Goal: Information Seeking & Learning: Learn about a topic

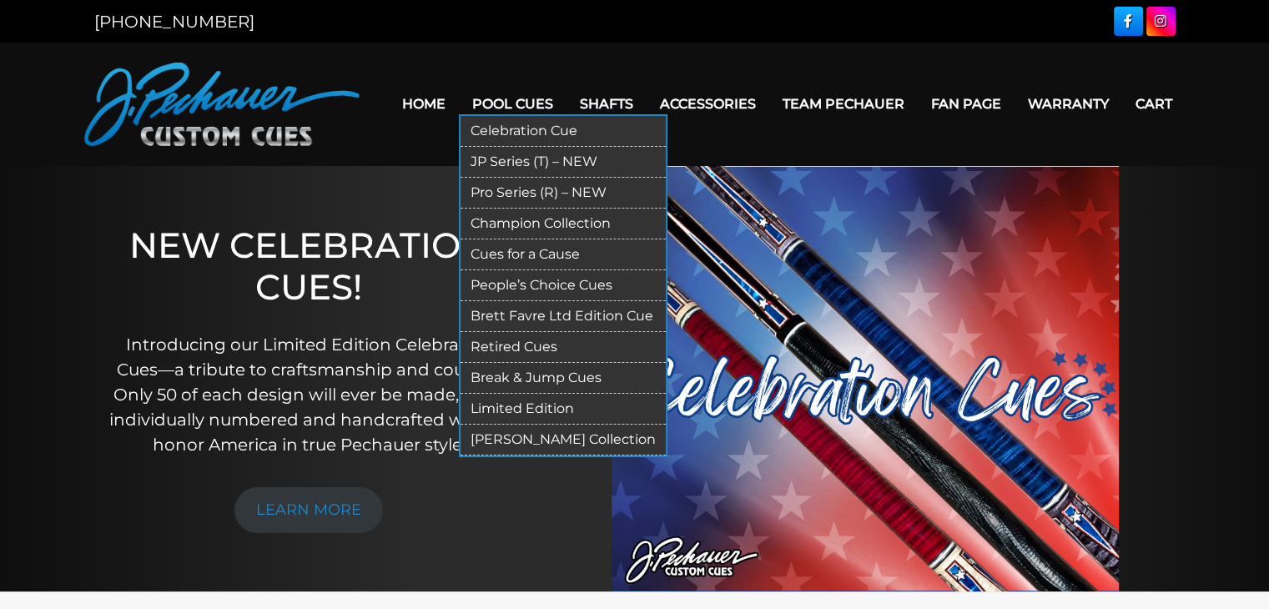
click at [534, 346] on link "Retired Cues" at bounding box center [563, 347] width 205 height 31
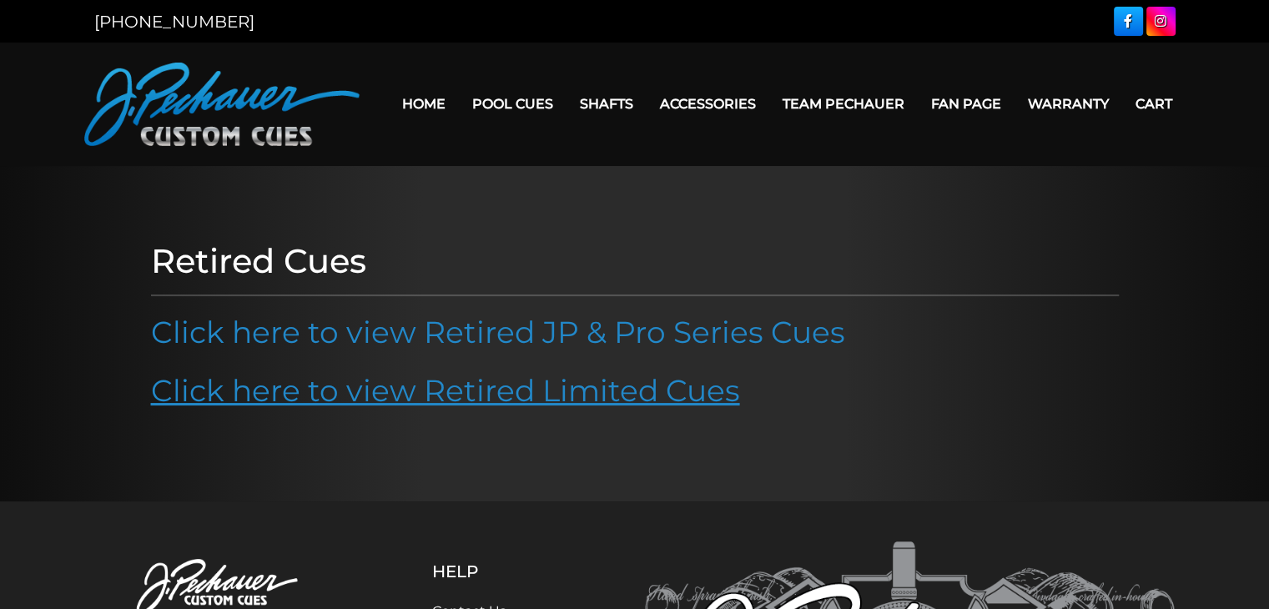
click at [330, 401] on link "Click here to view Retired Limited Cues" at bounding box center [445, 390] width 589 height 37
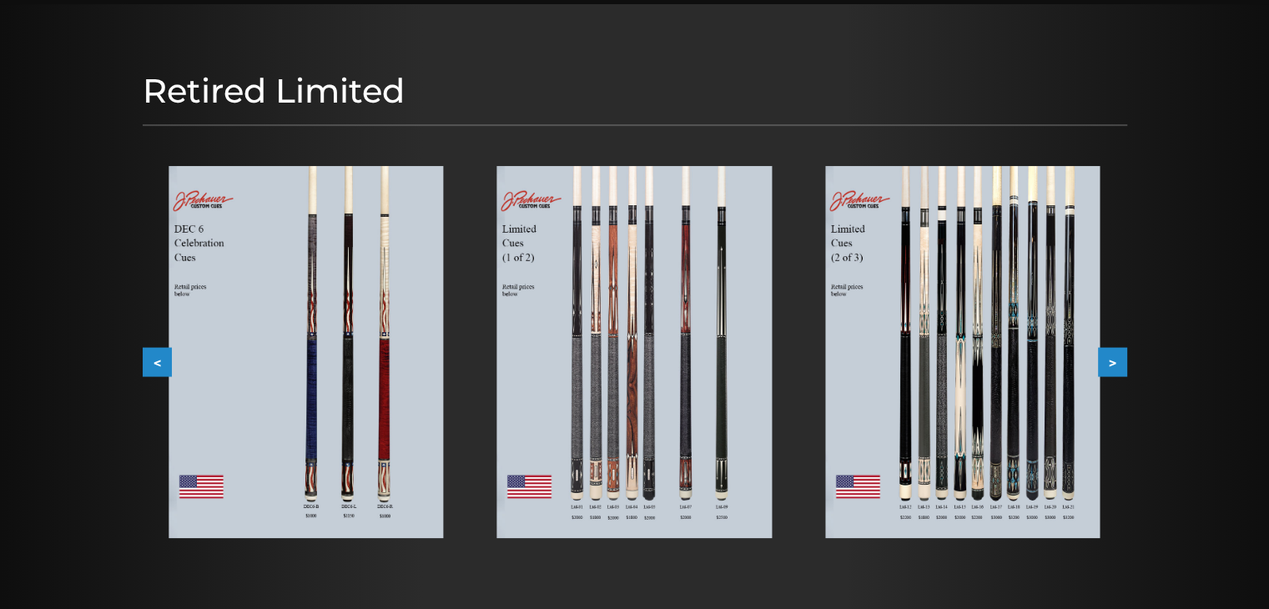
scroll to position [171, 0]
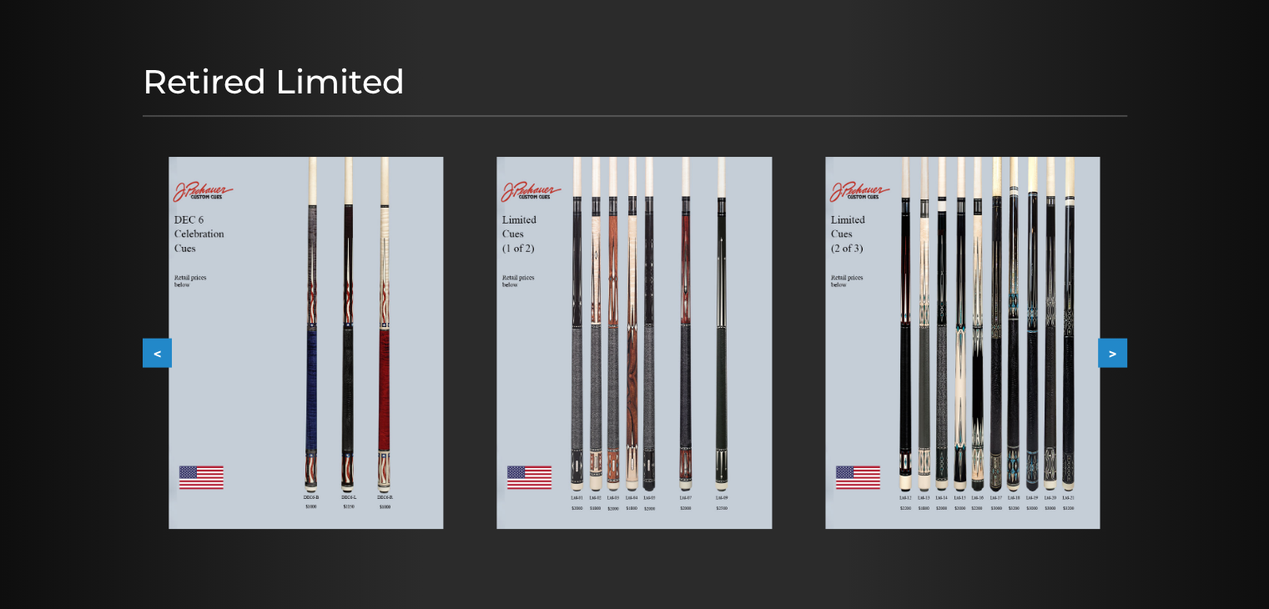
click at [924, 271] on img at bounding box center [962, 343] width 274 height 372
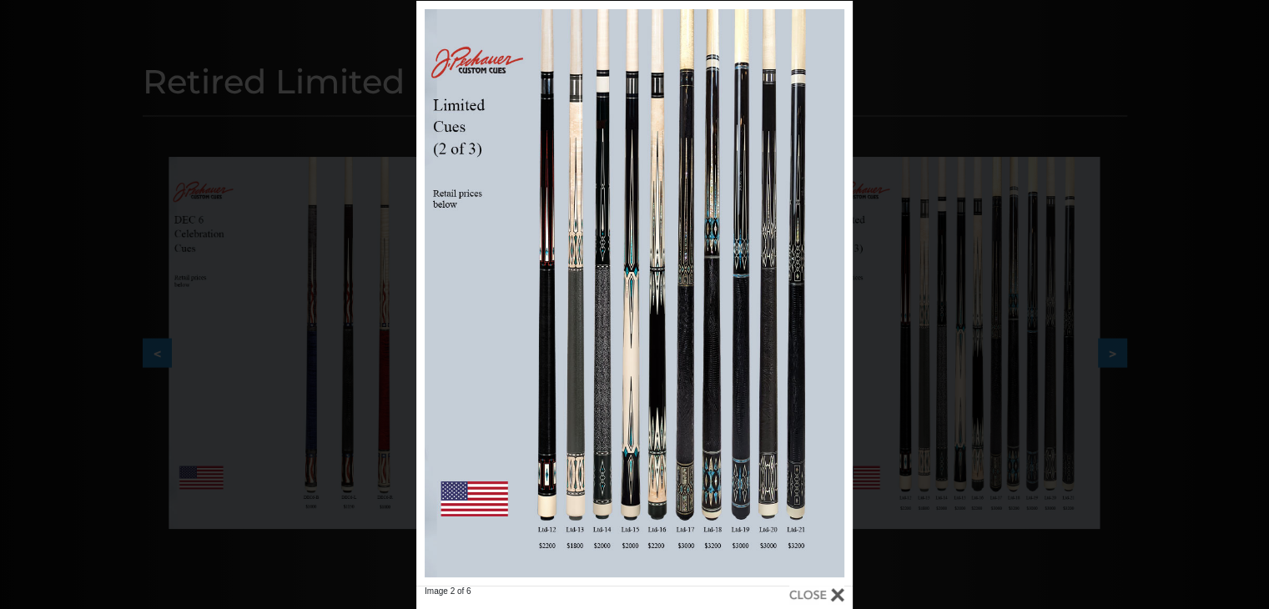
click at [33, 186] on div "Image 2 of 6" at bounding box center [634, 305] width 1269 height 609
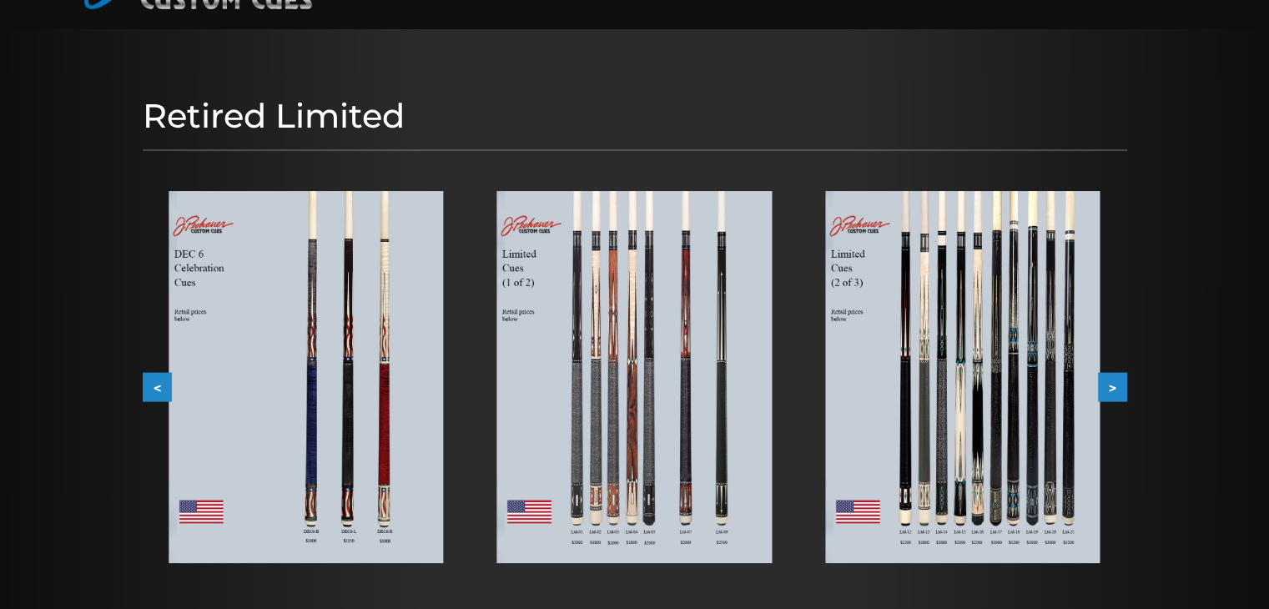
scroll to position [136, 0]
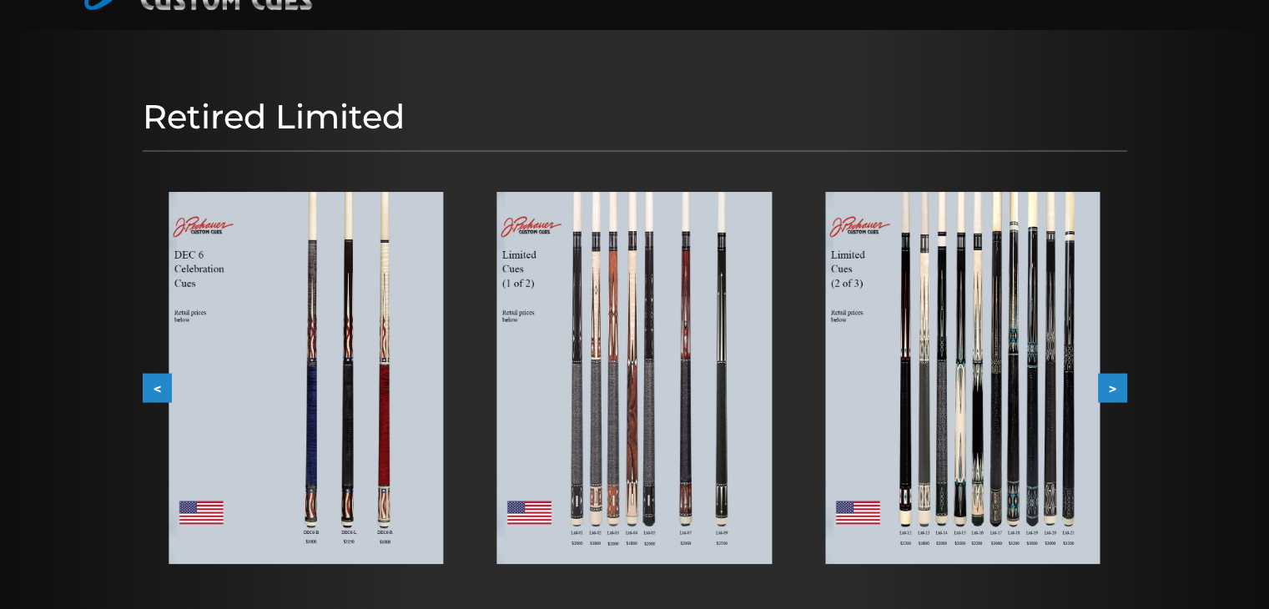
click at [897, 272] on img at bounding box center [962, 378] width 274 height 372
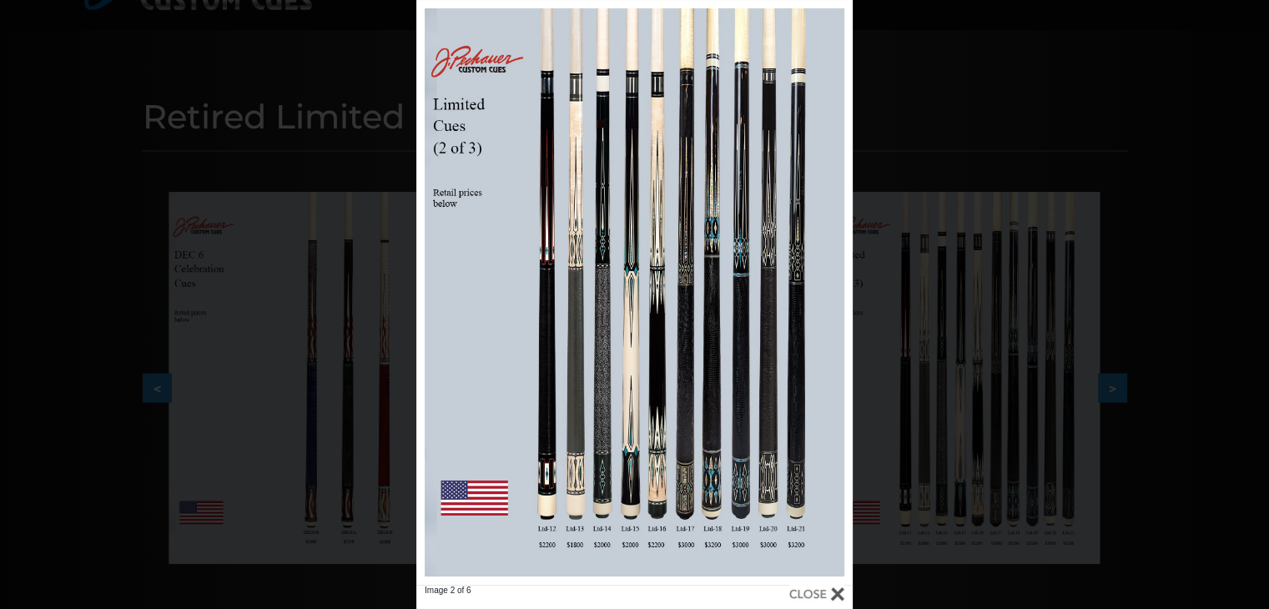
click at [93, 174] on div "Image 2 of 6" at bounding box center [634, 304] width 1269 height 609
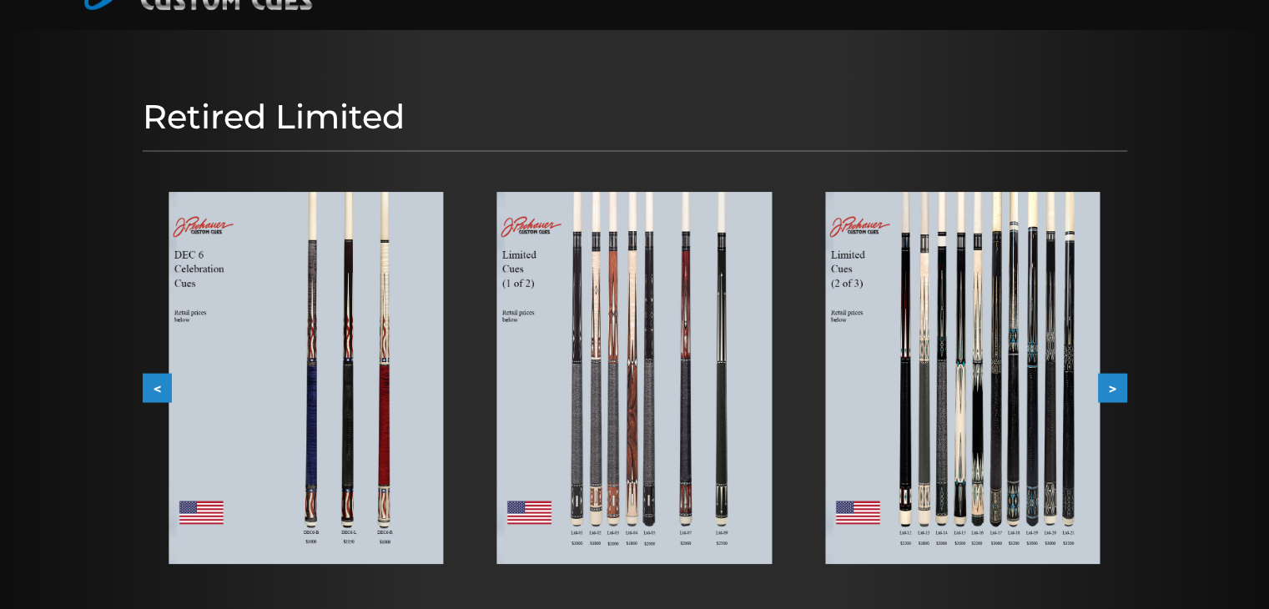
click at [233, 295] on img at bounding box center [306, 378] width 274 height 372
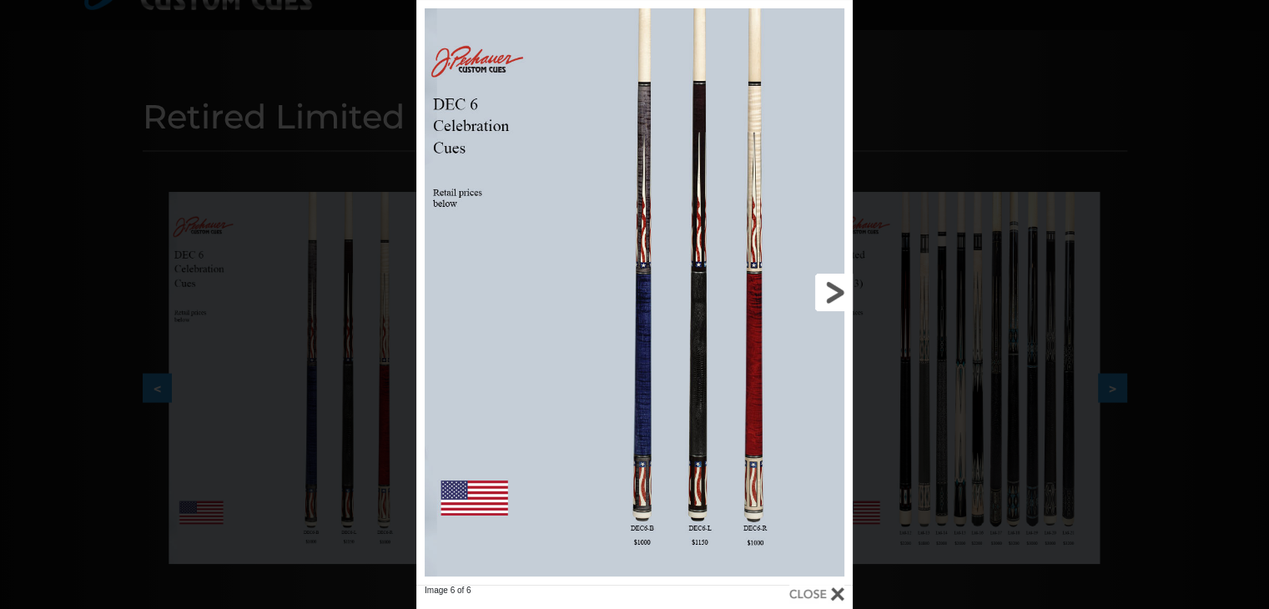
click at [842, 288] on link at bounding box center [755, 292] width 196 height 585
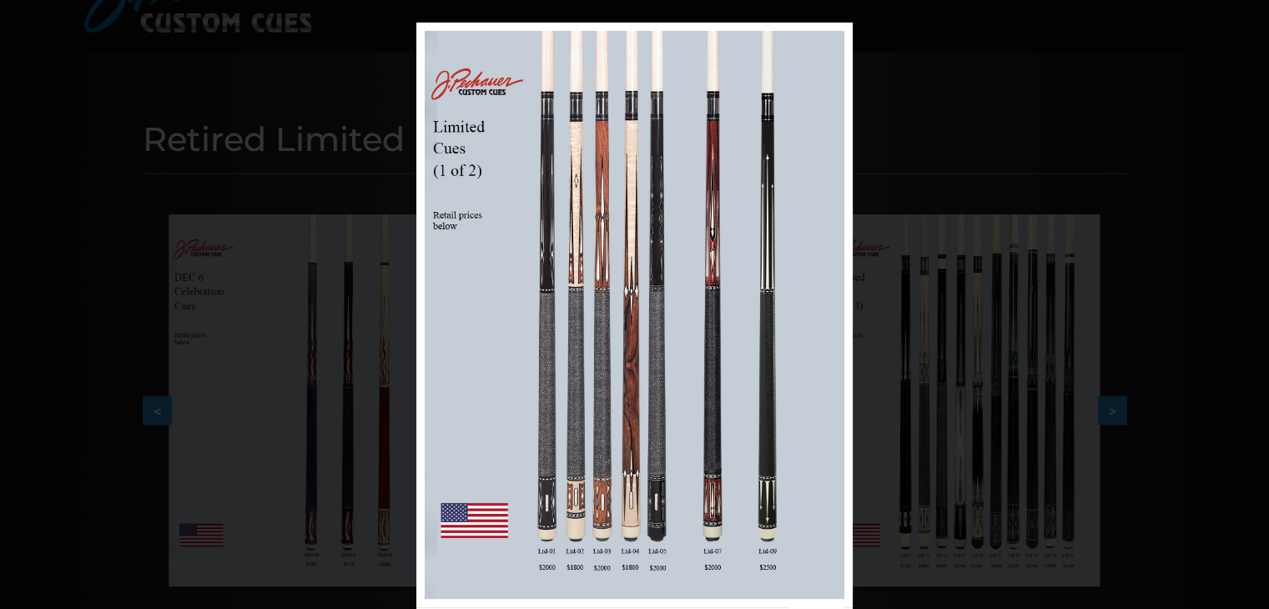
scroll to position [80, 0]
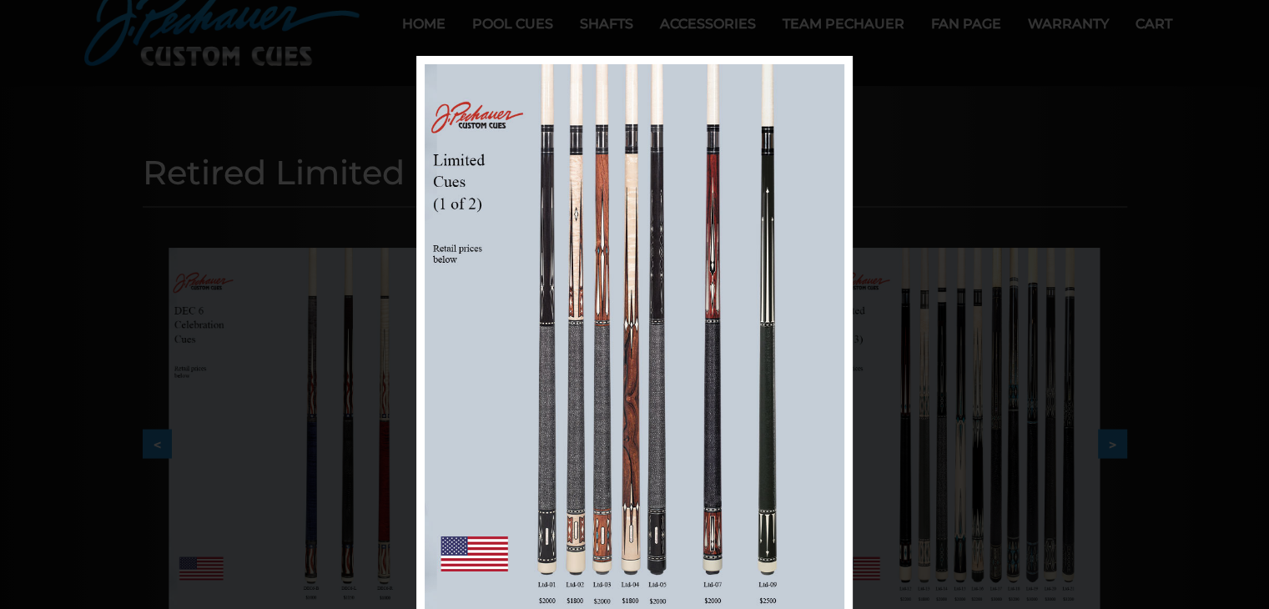
click at [1198, 244] on div "Image 1 of 6" at bounding box center [634, 360] width 1269 height 609
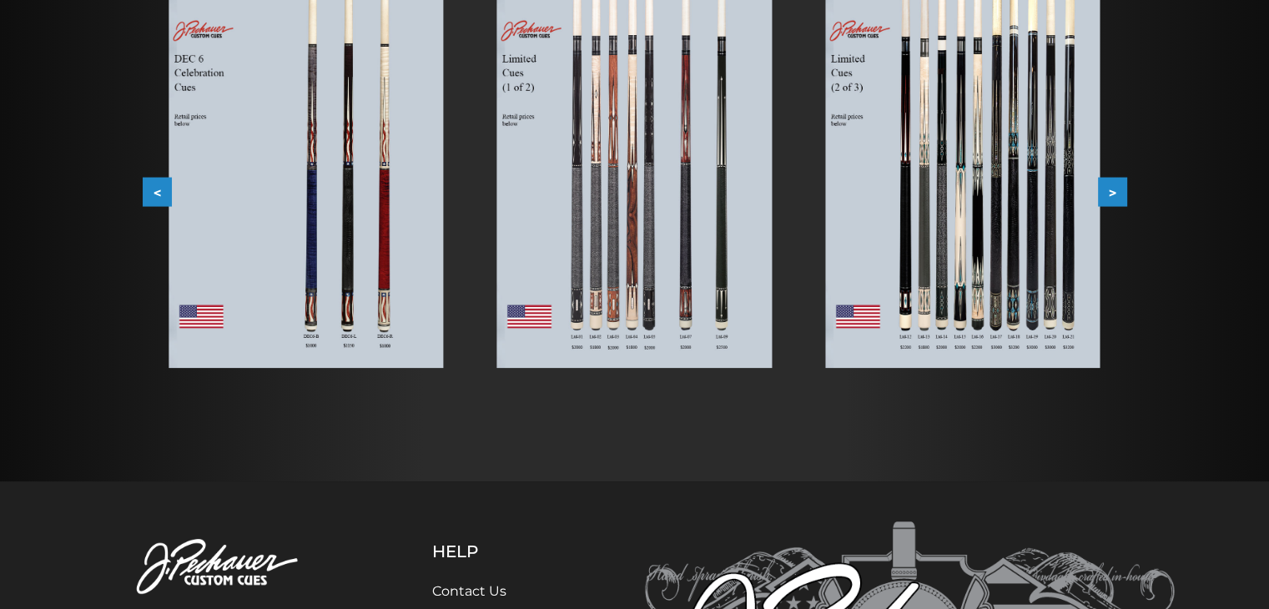
scroll to position [0, 0]
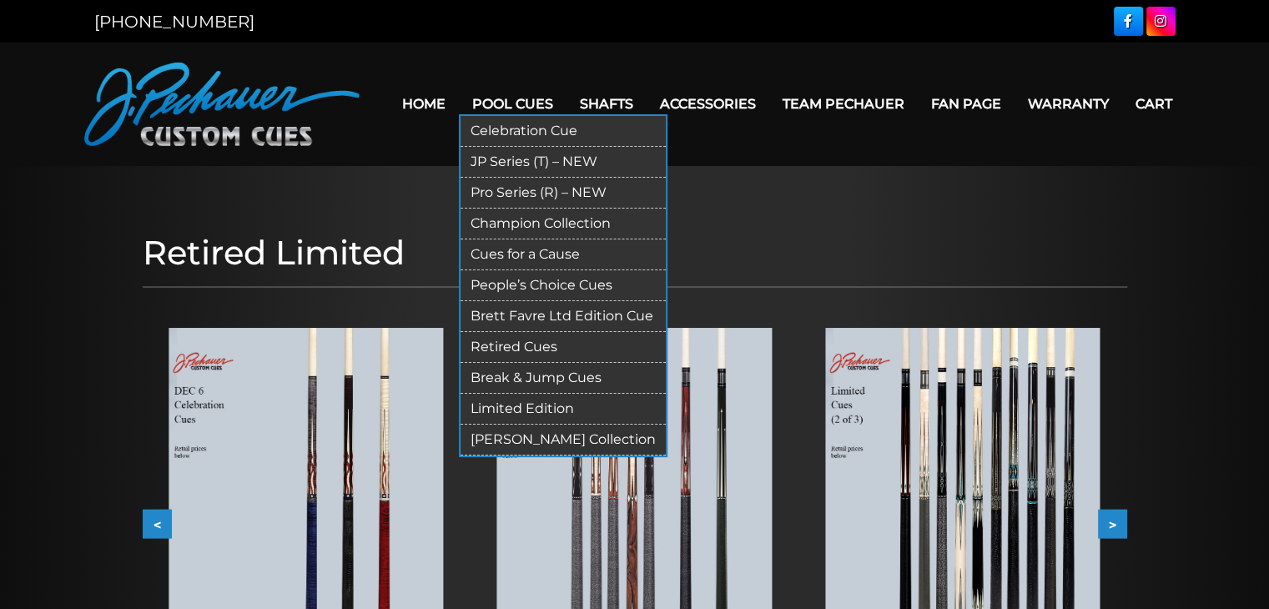
click at [550, 350] on link "Retired Cues" at bounding box center [563, 347] width 205 height 31
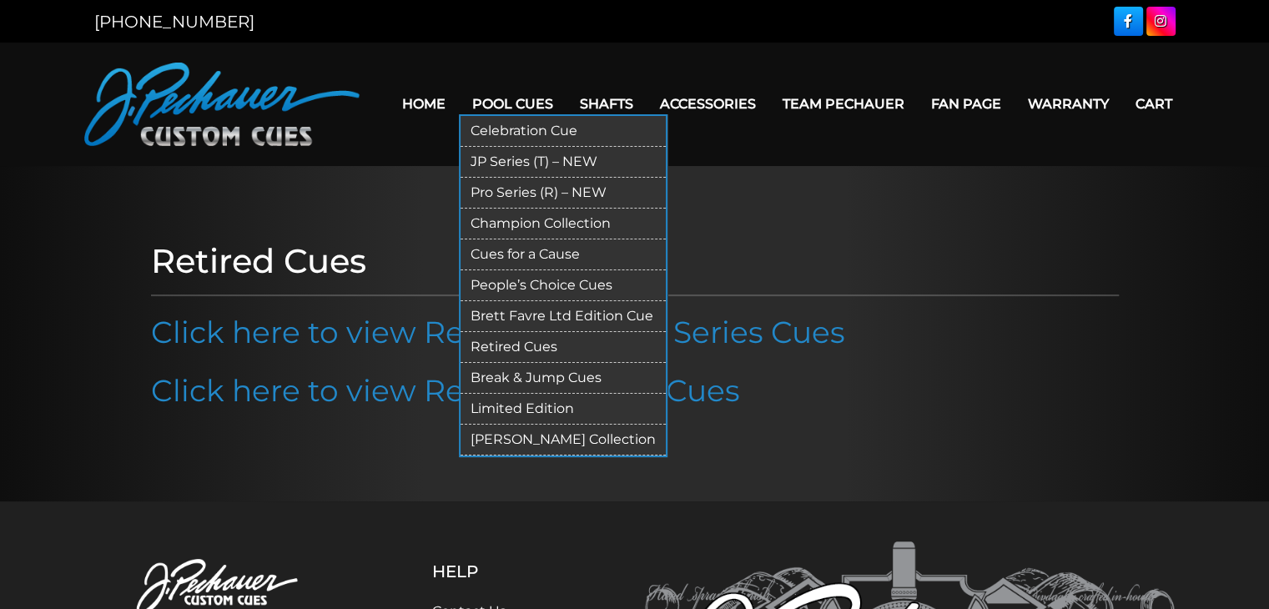
click at [576, 431] on link "[PERSON_NAME] Collection" at bounding box center [563, 440] width 205 height 31
click at [504, 338] on link "Retired Cues" at bounding box center [563, 347] width 205 height 31
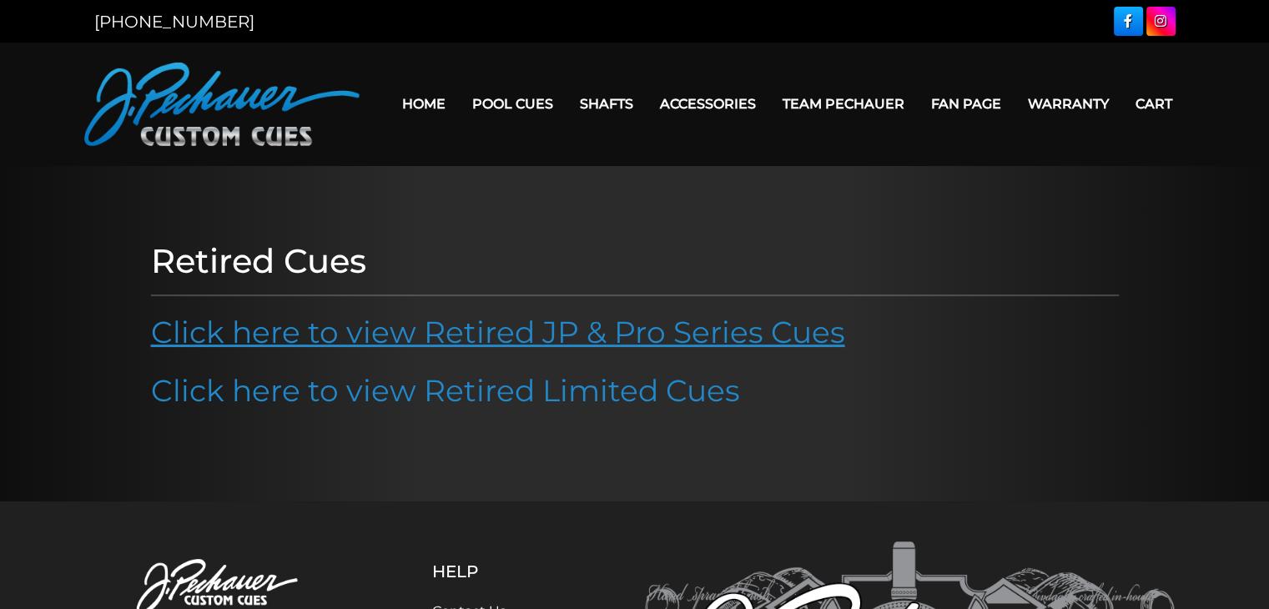
click at [496, 329] on link "Click here to view Retired JP & Pro Series Cues" at bounding box center [498, 332] width 694 height 37
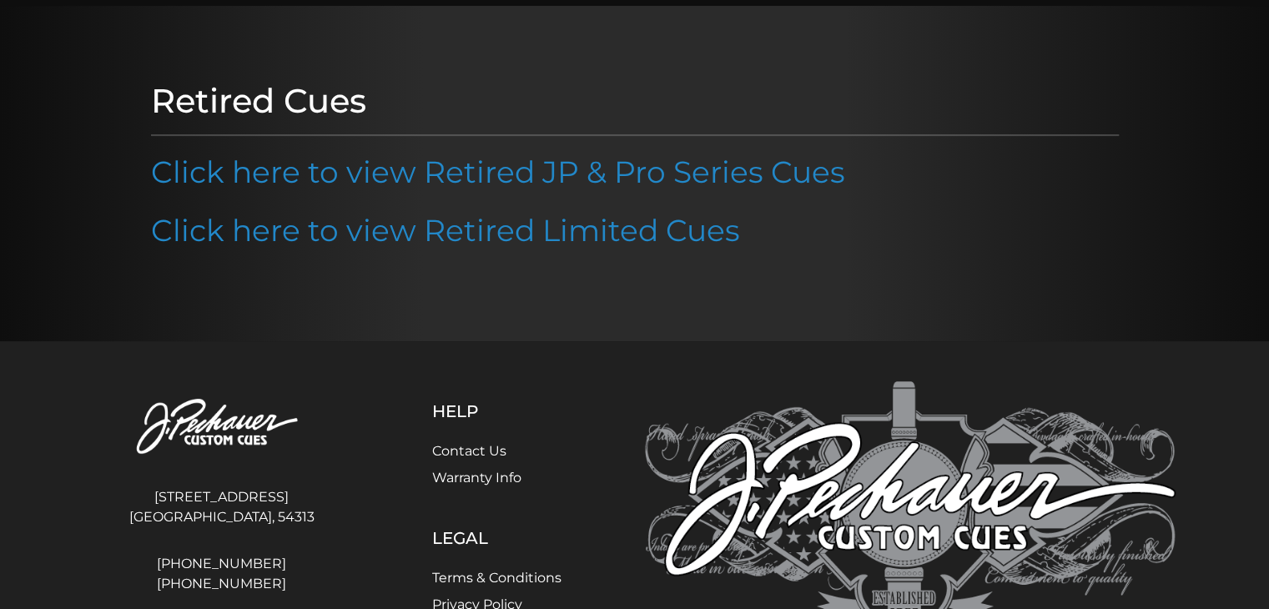
scroll to position [167, 0]
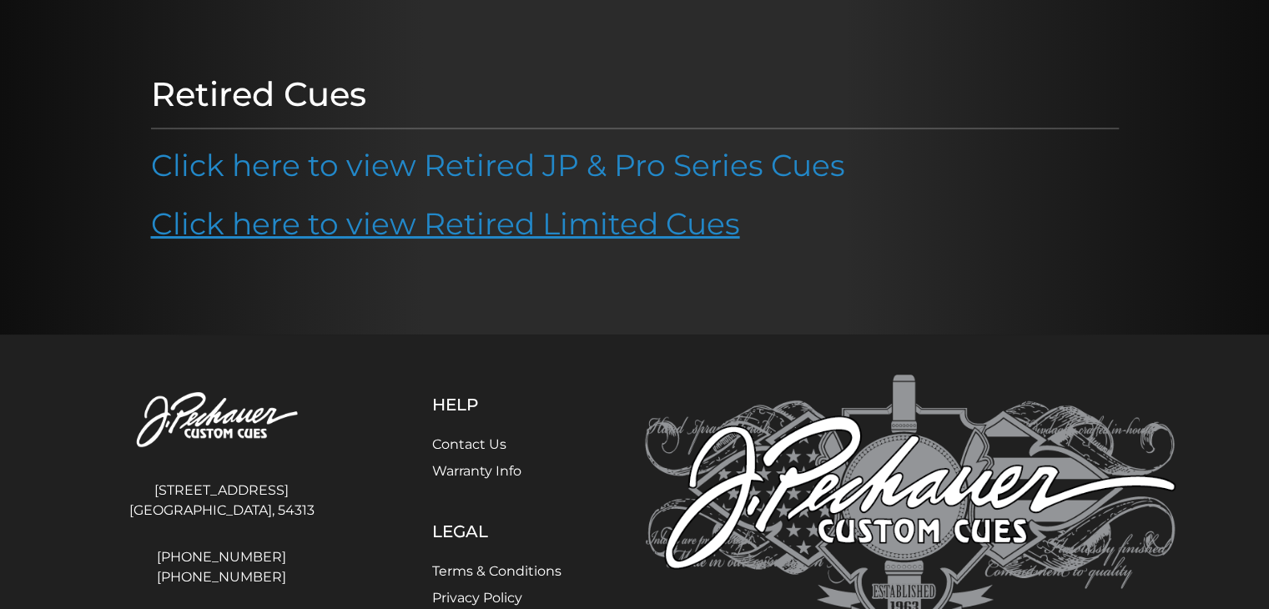
click at [494, 229] on link "Click here to view Retired Limited Cues" at bounding box center [445, 223] width 589 height 37
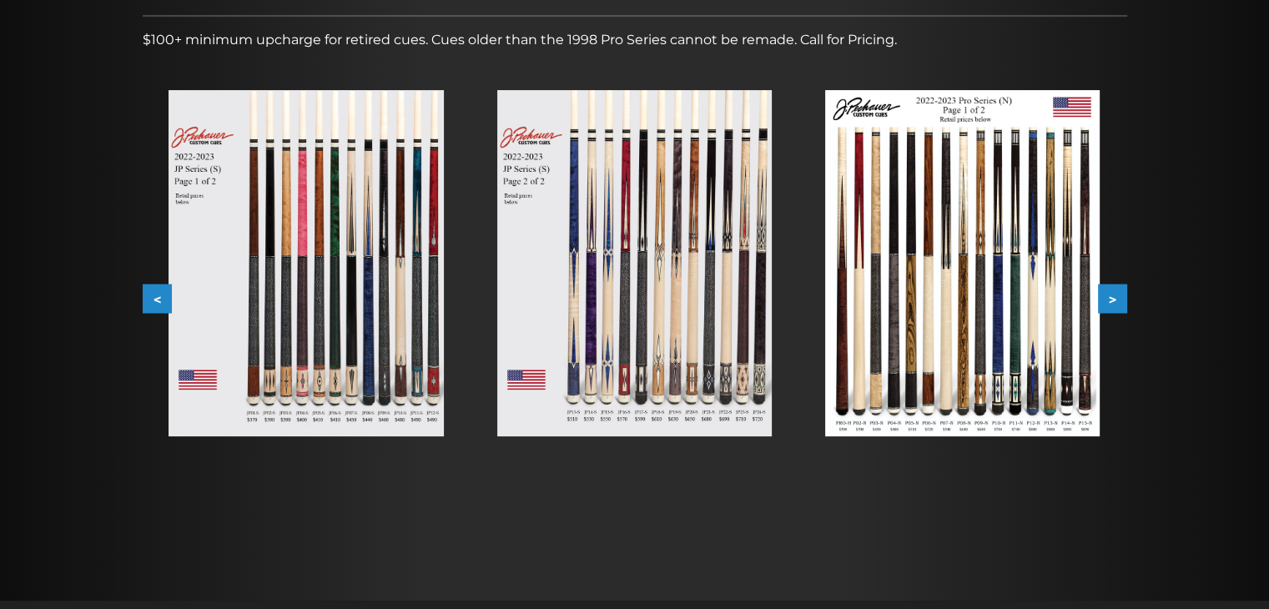
scroll to position [272, 0]
click at [1061, 340] on img at bounding box center [962, 262] width 274 height 346
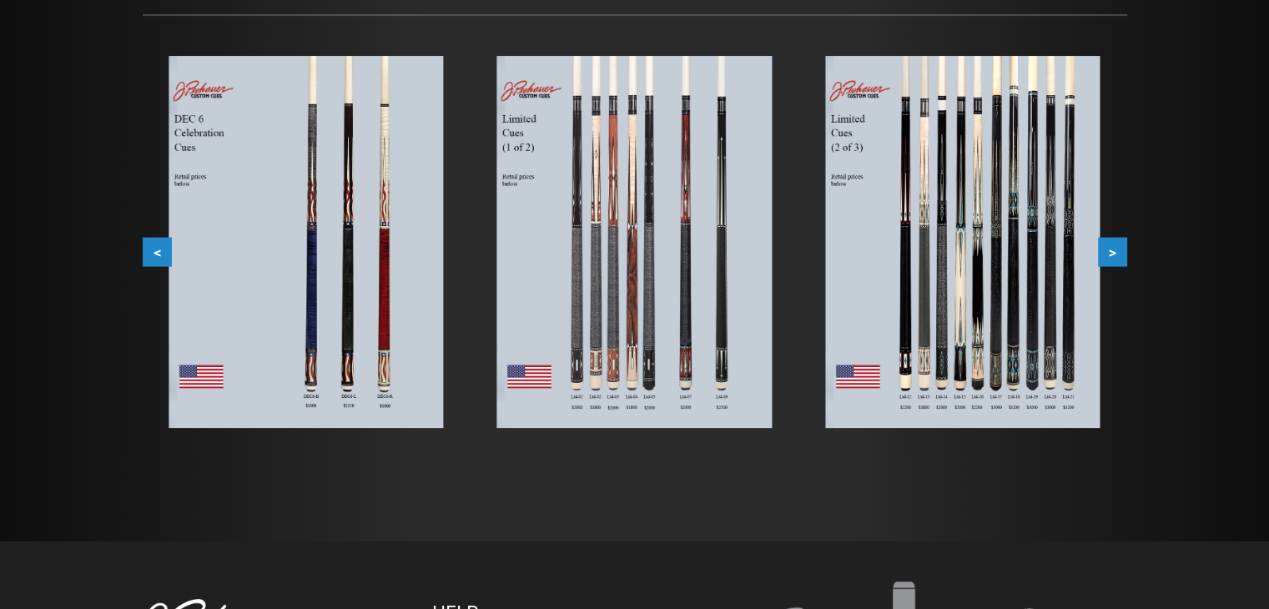
scroll to position [273, 0]
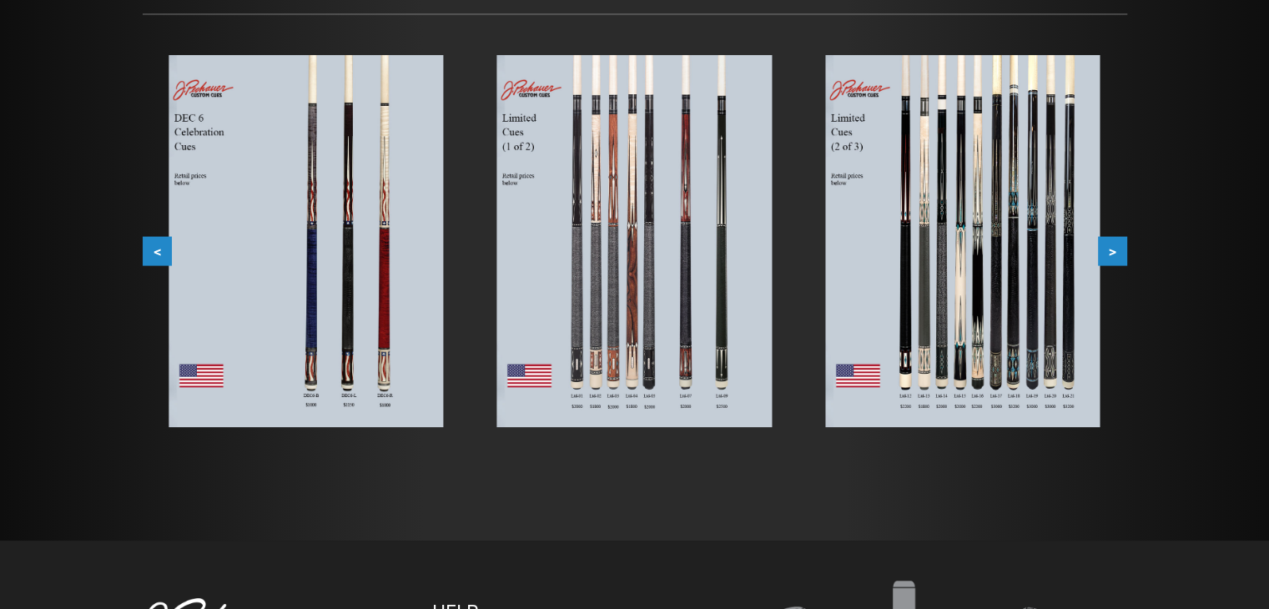
click at [1121, 238] on button ">" at bounding box center [1112, 250] width 29 height 29
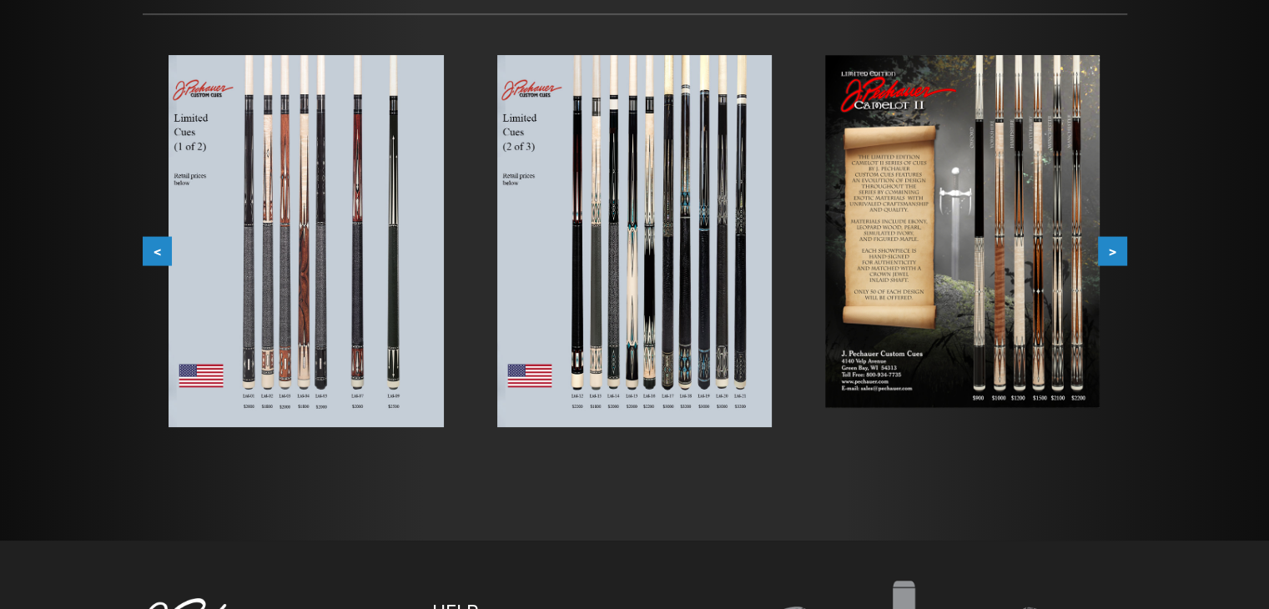
click at [1121, 238] on button ">" at bounding box center [1112, 250] width 29 height 29
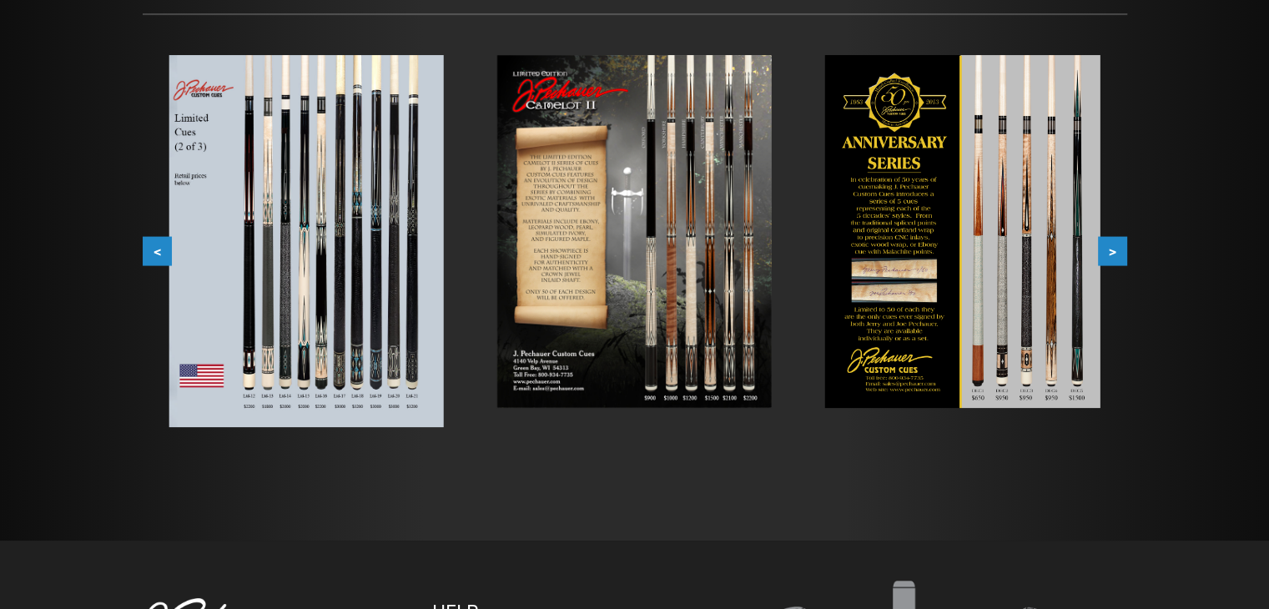
click at [1045, 274] on img at bounding box center [962, 232] width 274 height 354
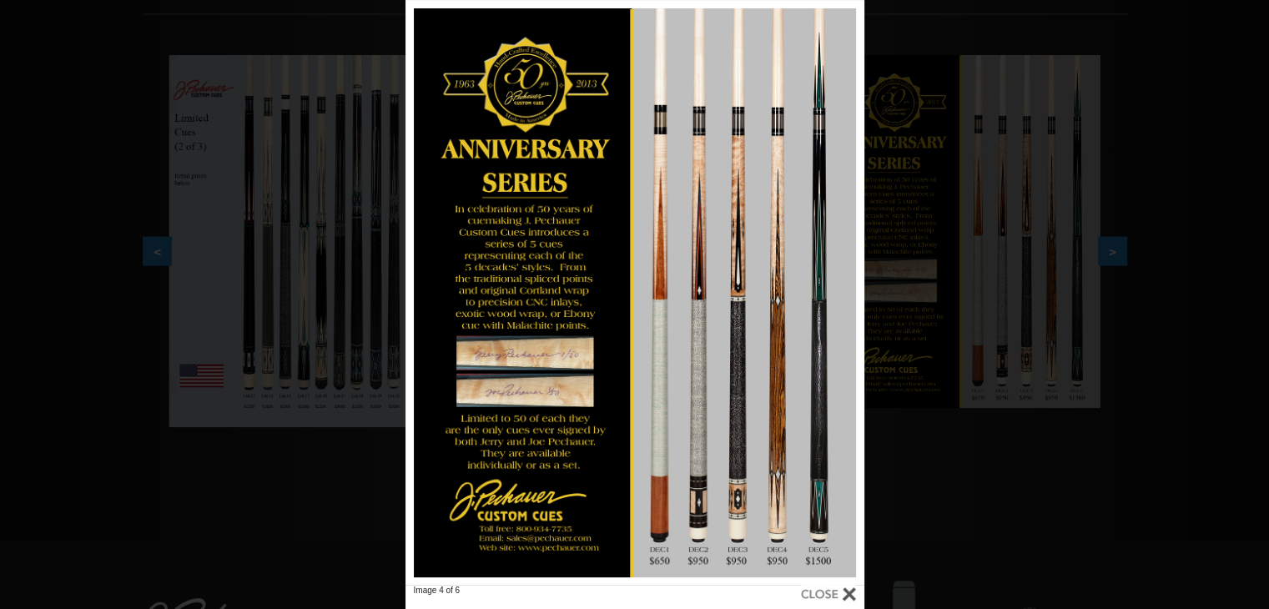
click at [1191, 296] on div "Image 4 of 6" at bounding box center [634, 304] width 1269 height 609
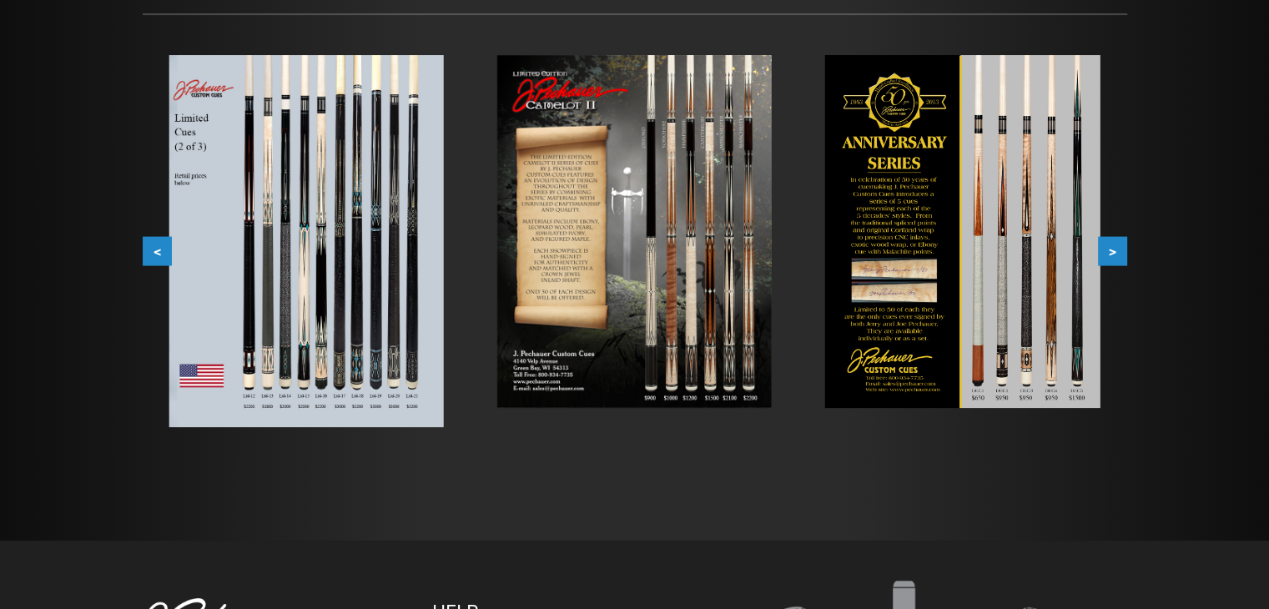
click at [1121, 248] on button ">" at bounding box center [1112, 250] width 29 height 29
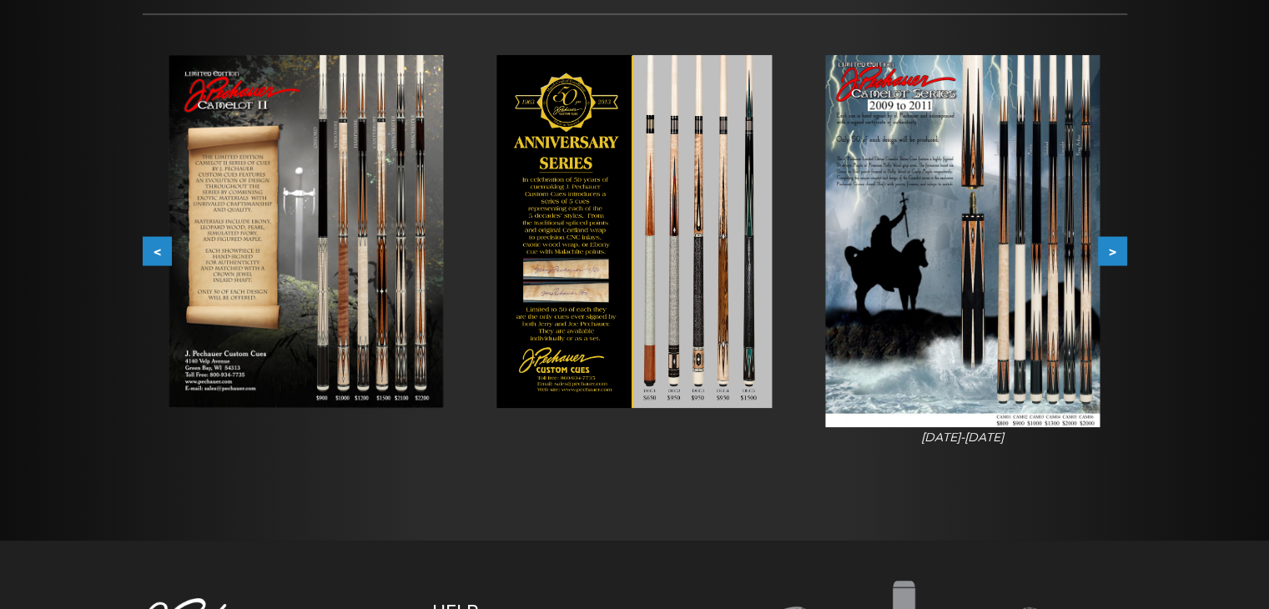
click at [1113, 251] on button ">" at bounding box center [1112, 250] width 29 height 29
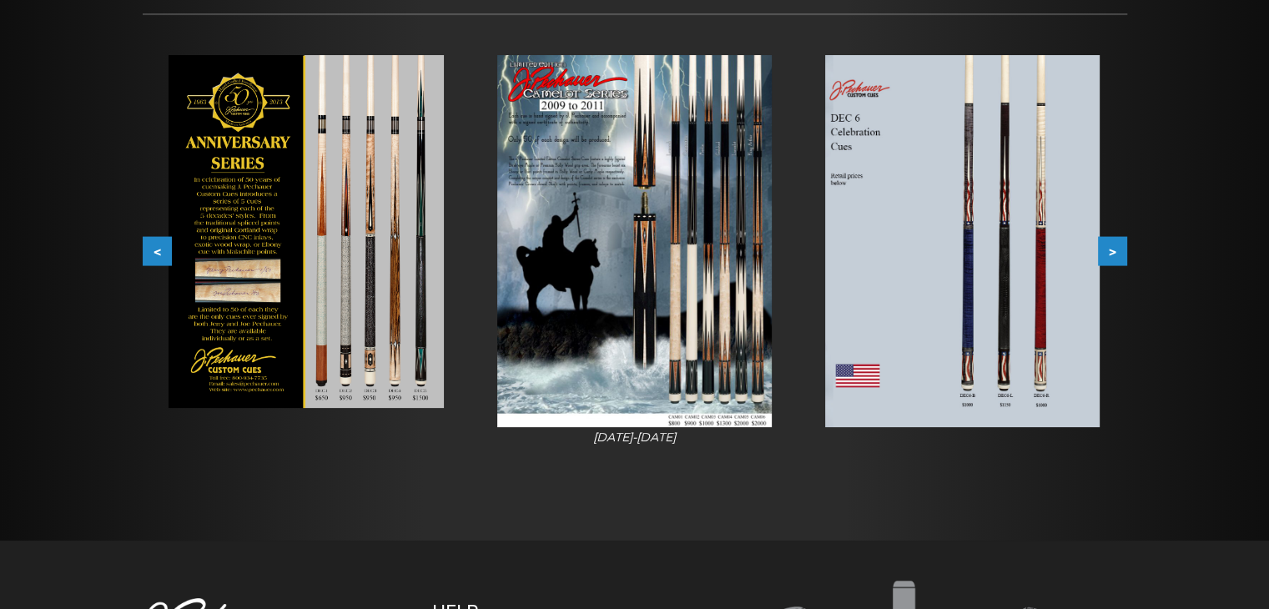
click at [1114, 249] on button ">" at bounding box center [1112, 250] width 29 height 29
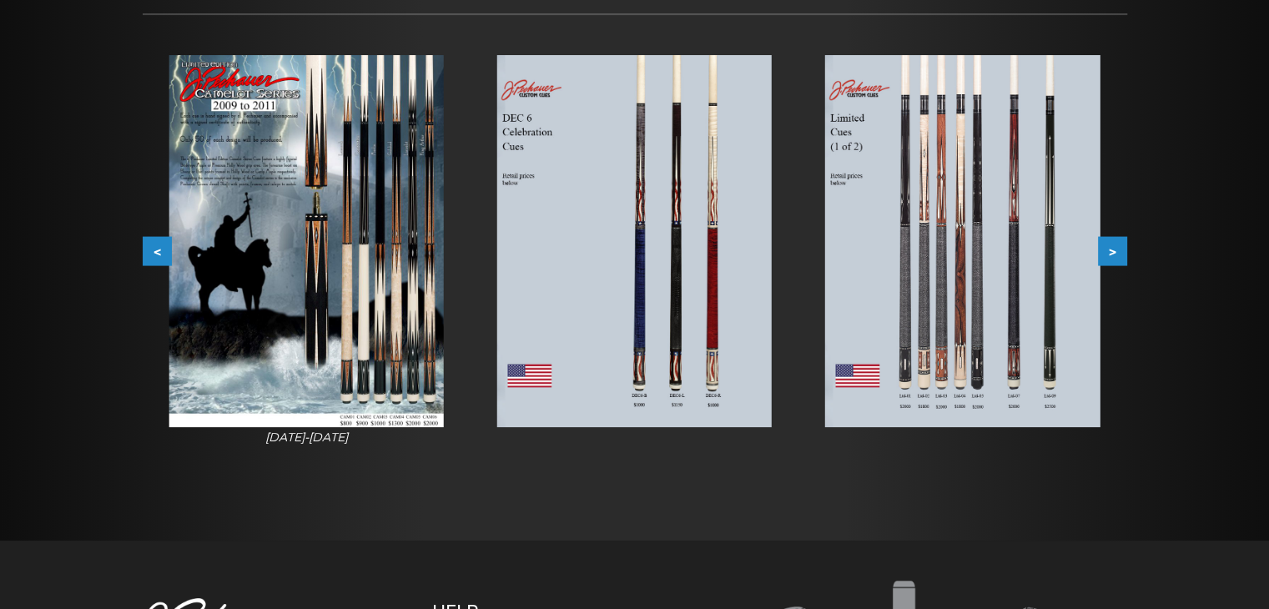
click at [1119, 245] on button ">" at bounding box center [1112, 250] width 29 height 29
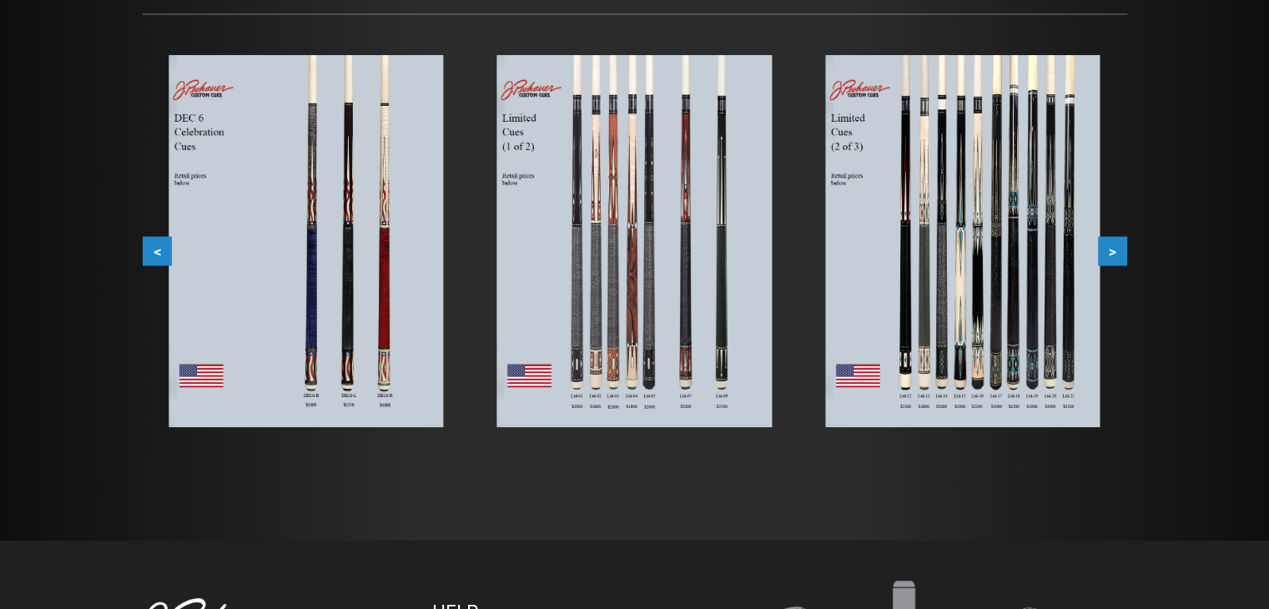
click at [1118, 246] on button ">" at bounding box center [1112, 250] width 29 height 29
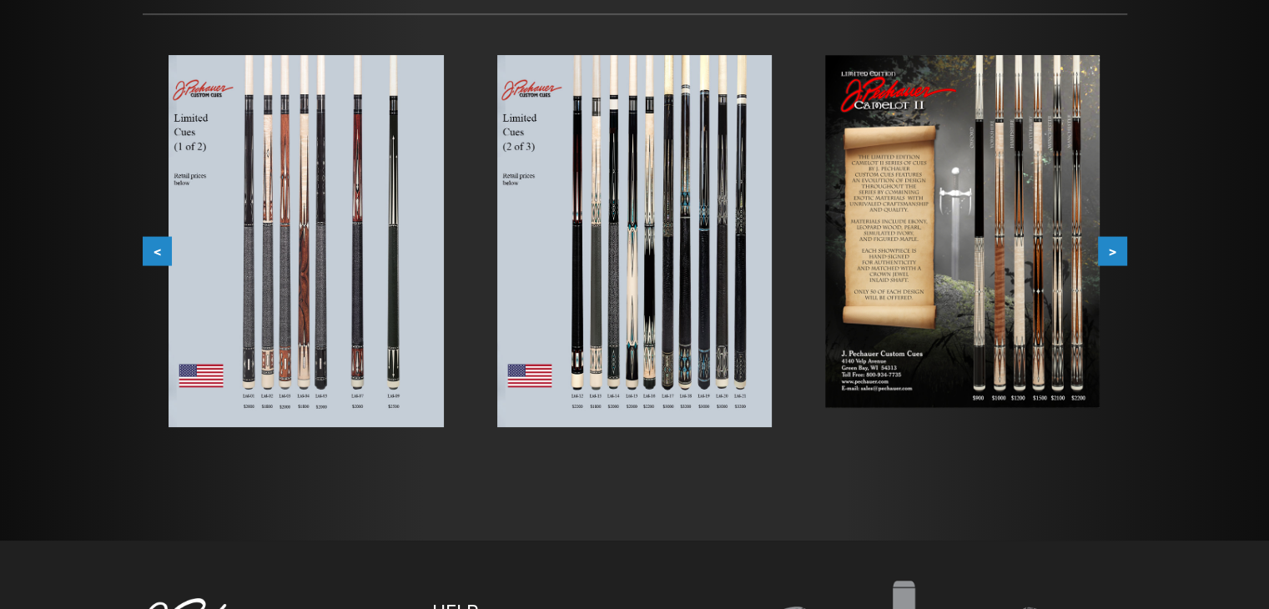
click at [1118, 246] on button ">" at bounding box center [1112, 250] width 29 height 29
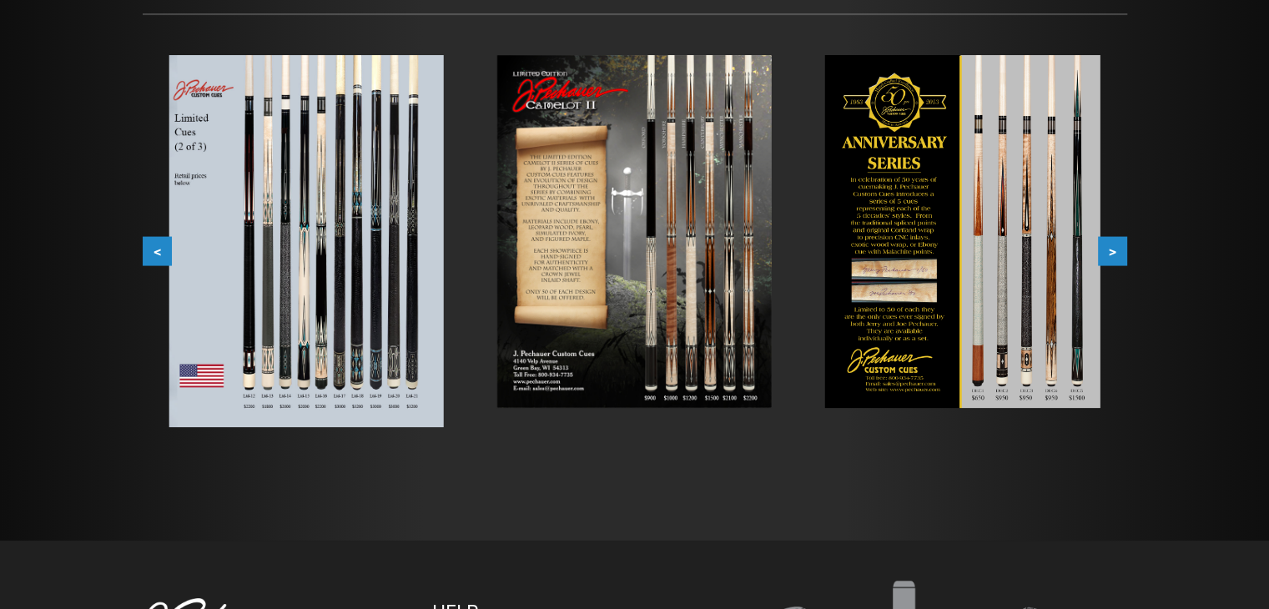
click at [1118, 247] on button ">" at bounding box center [1112, 250] width 29 height 29
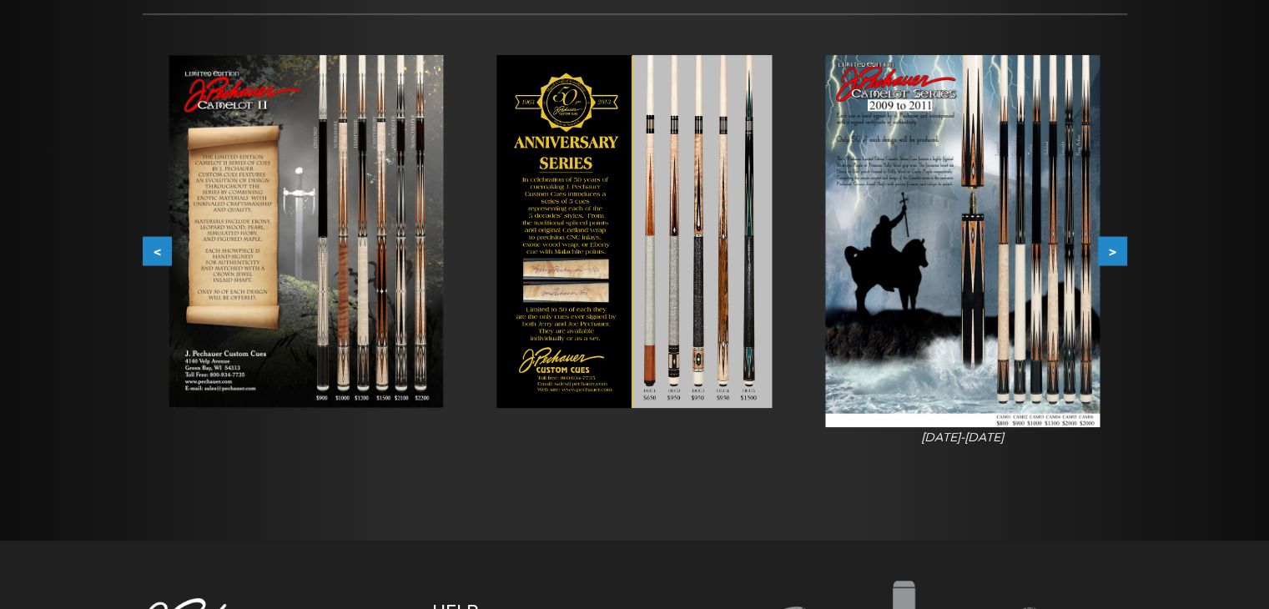
click at [1060, 345] on img at bounding box center [962, 241] width 274 height 372
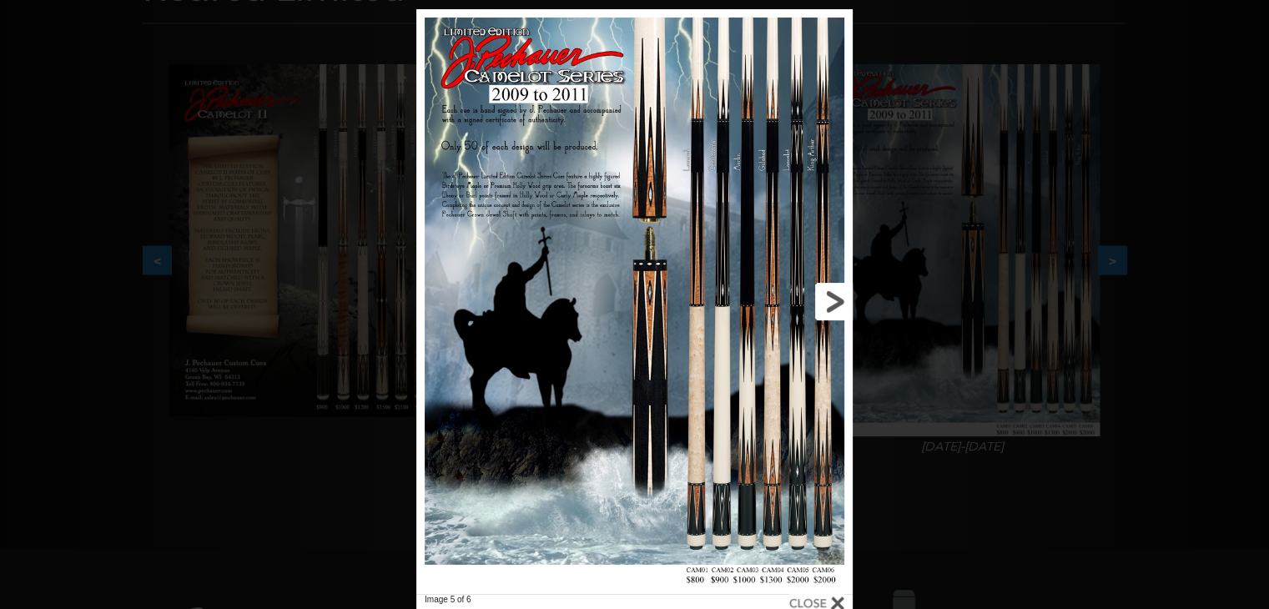
scroll to position [277, 0]
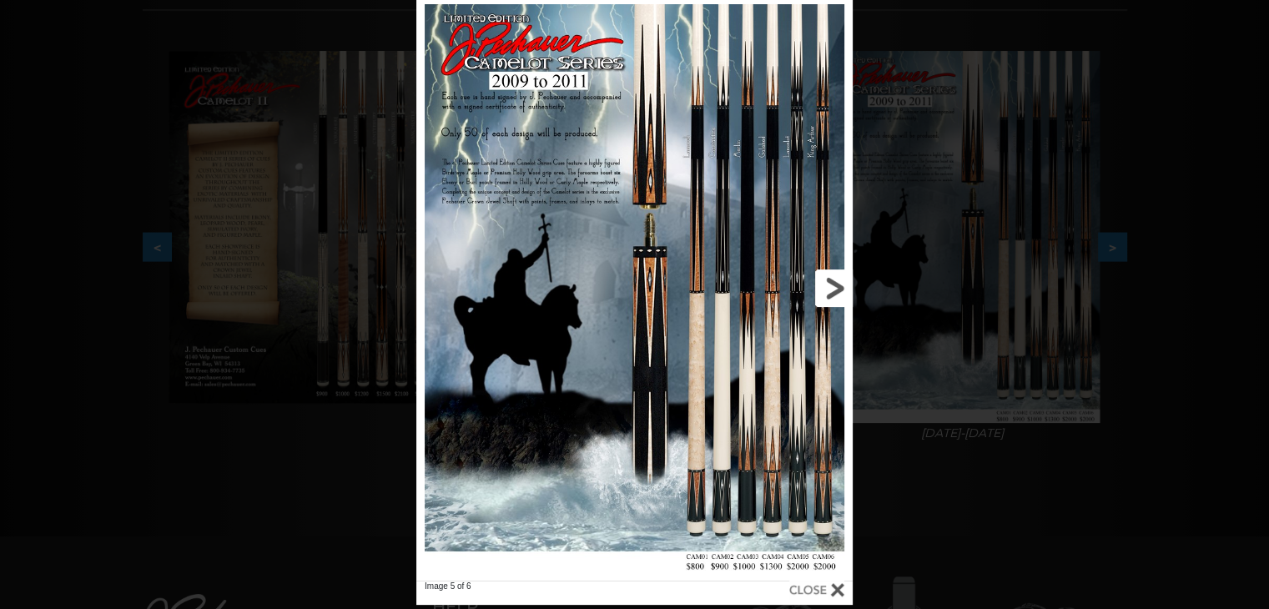
click at [794, 151] on link at bounding box center [755, 288] width 196 height 585
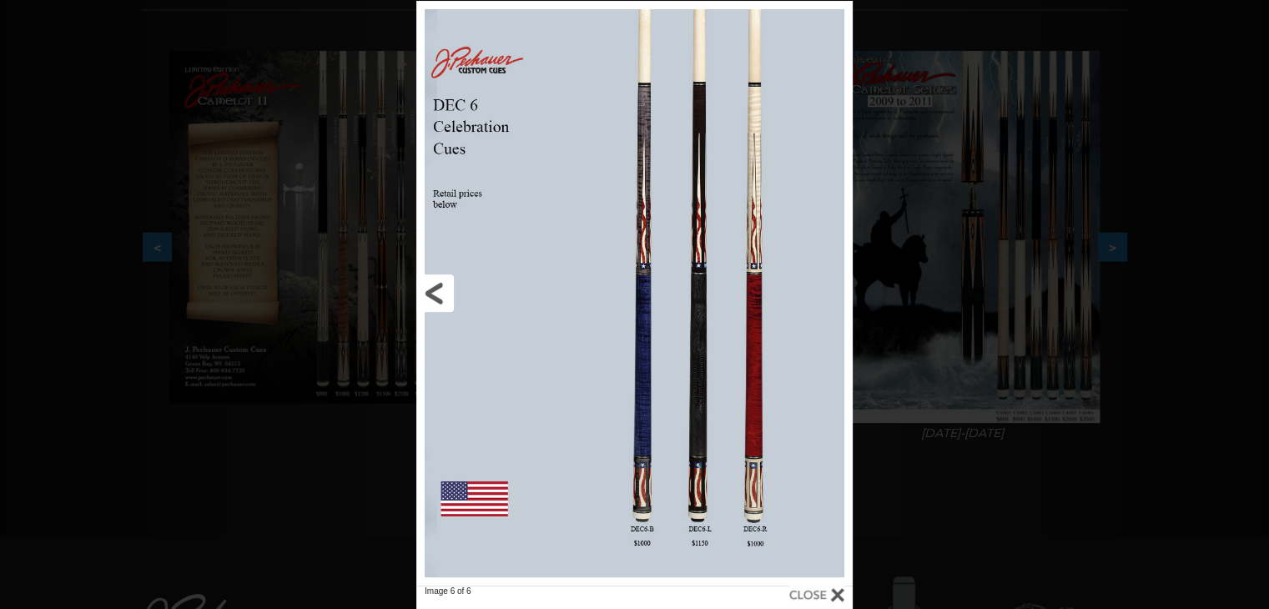
click at [436, 288] on link at bounding box center [514, 293] width 196 height 585
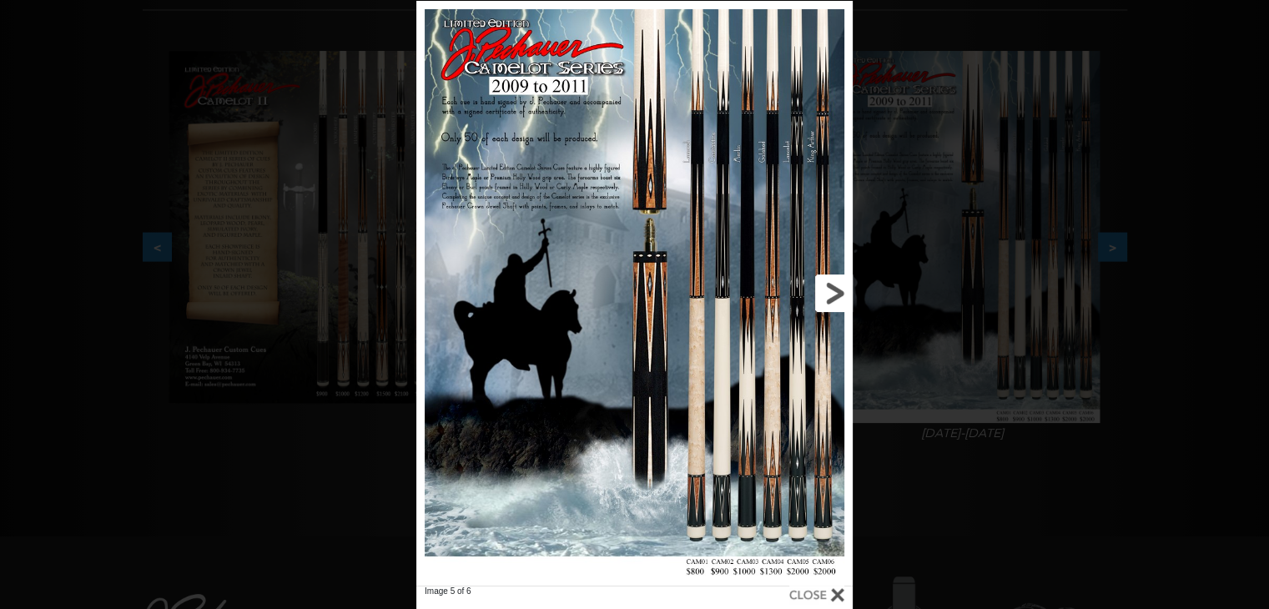
click at [734, 292] on link at bounding box center [755, 293] width 196 height 585
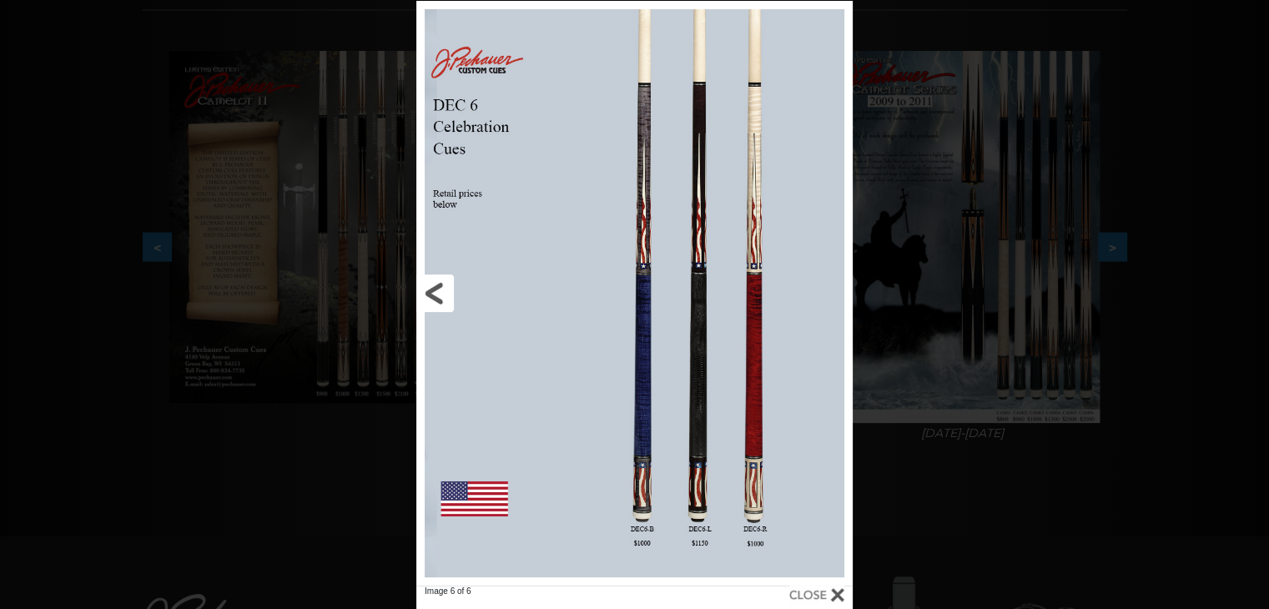
click at [435, 290] on link at bounding box center [514, 293] width 196 height 585
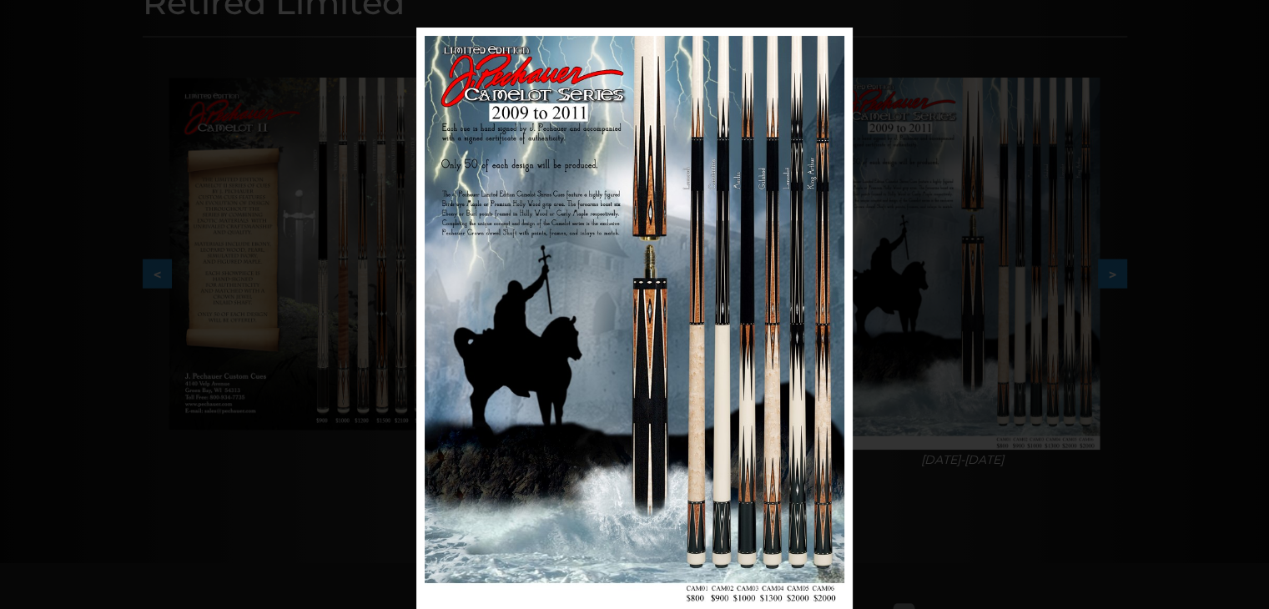
scroll to position [0, 0]
